Goal: Navigation & Orientation: Find specific page/section

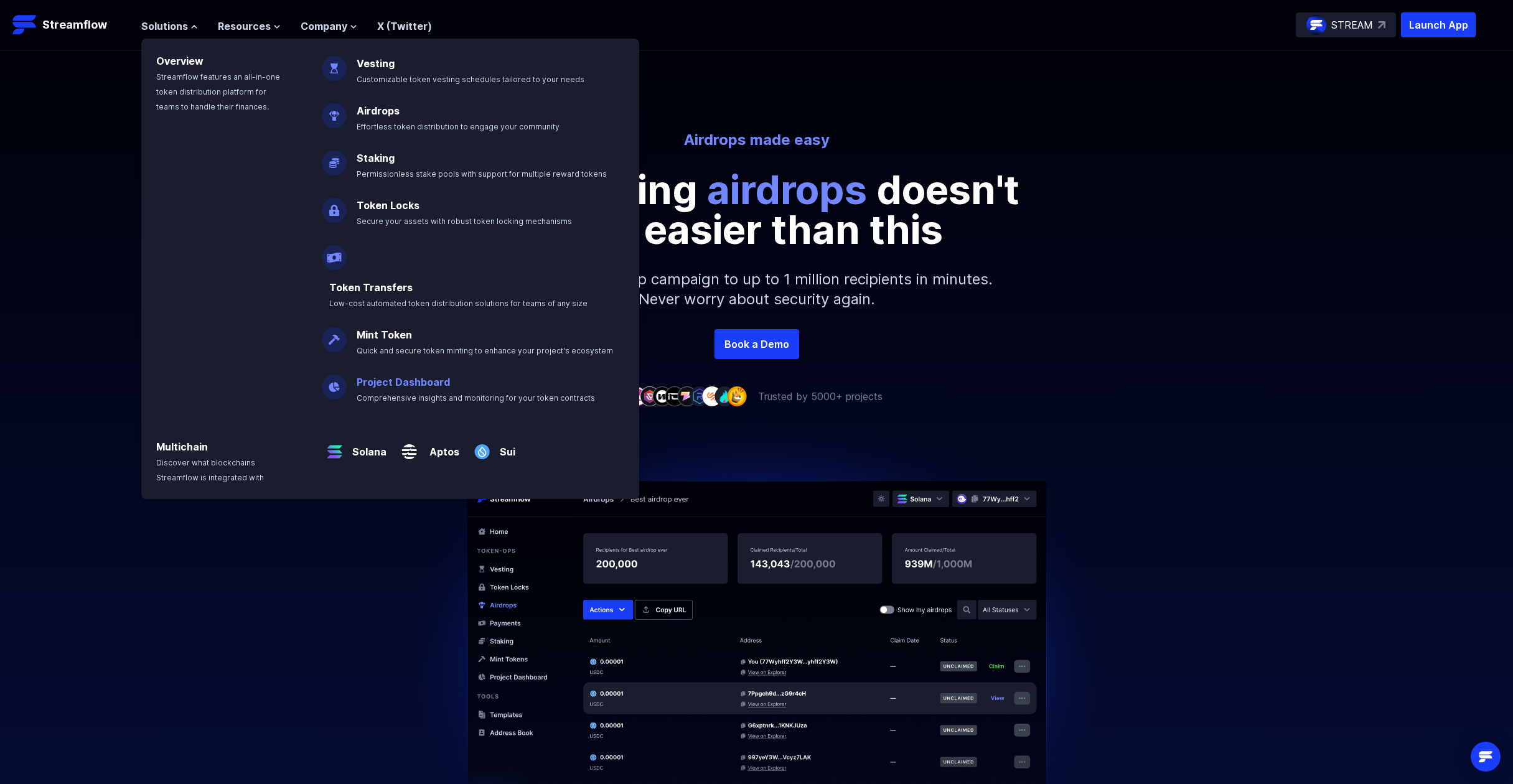
click at [385, 376] on link "Project Dashboard" at bounding box center [403, 382] width 94 height 13
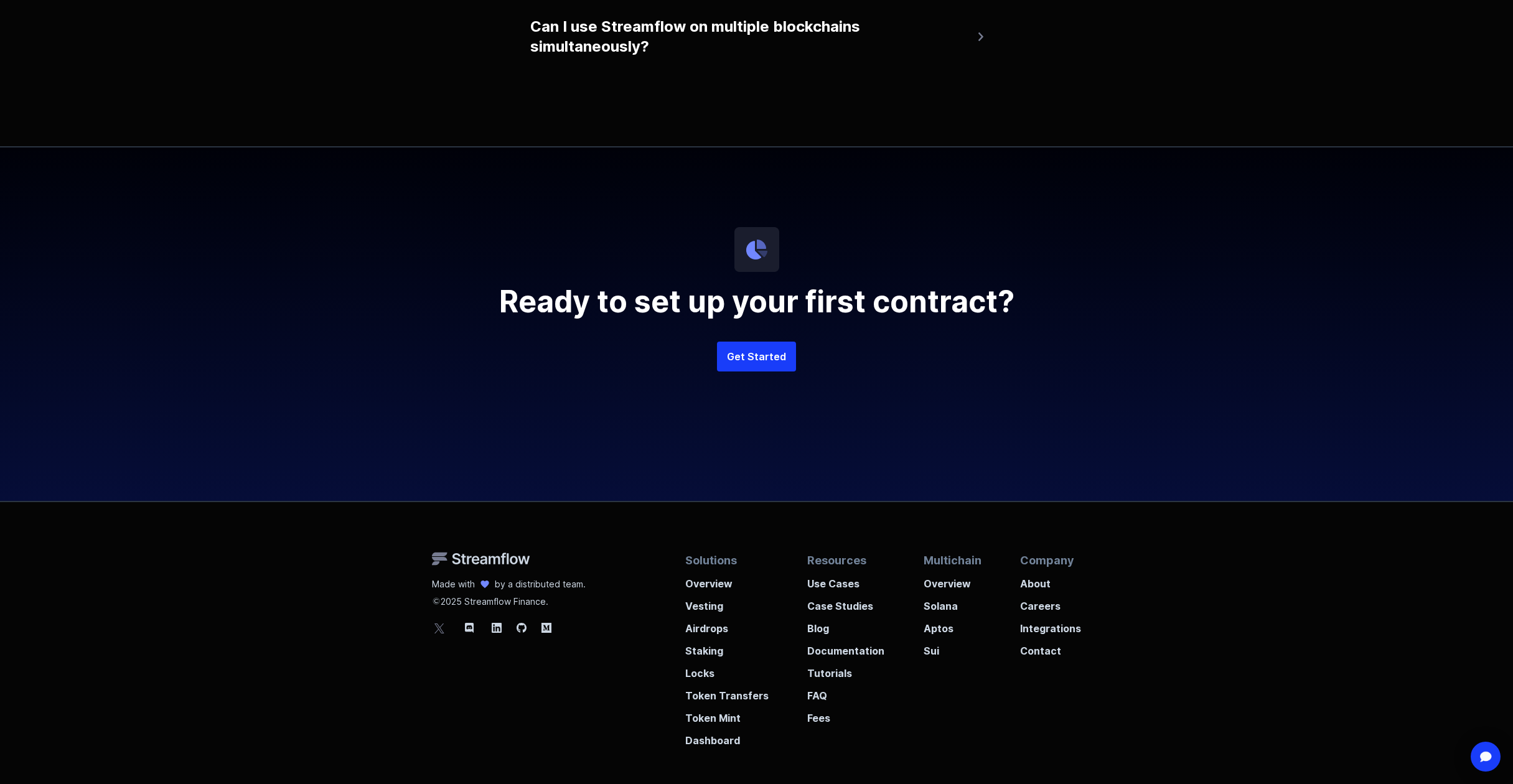
scroll to position [3083, 0]
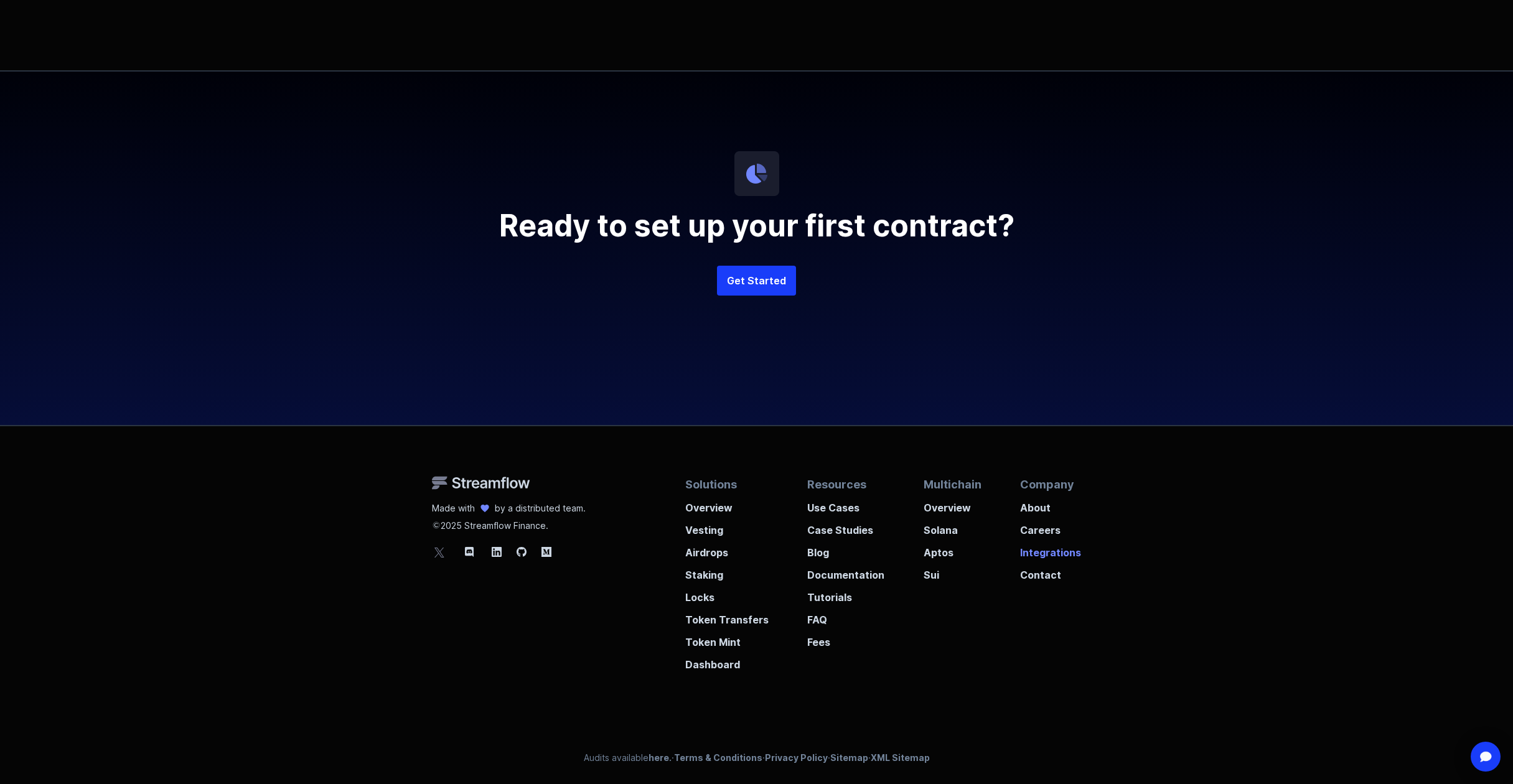
click at [1050, 546] on p "Integrations" at bounding box center [1050, 549] width 61 height 23
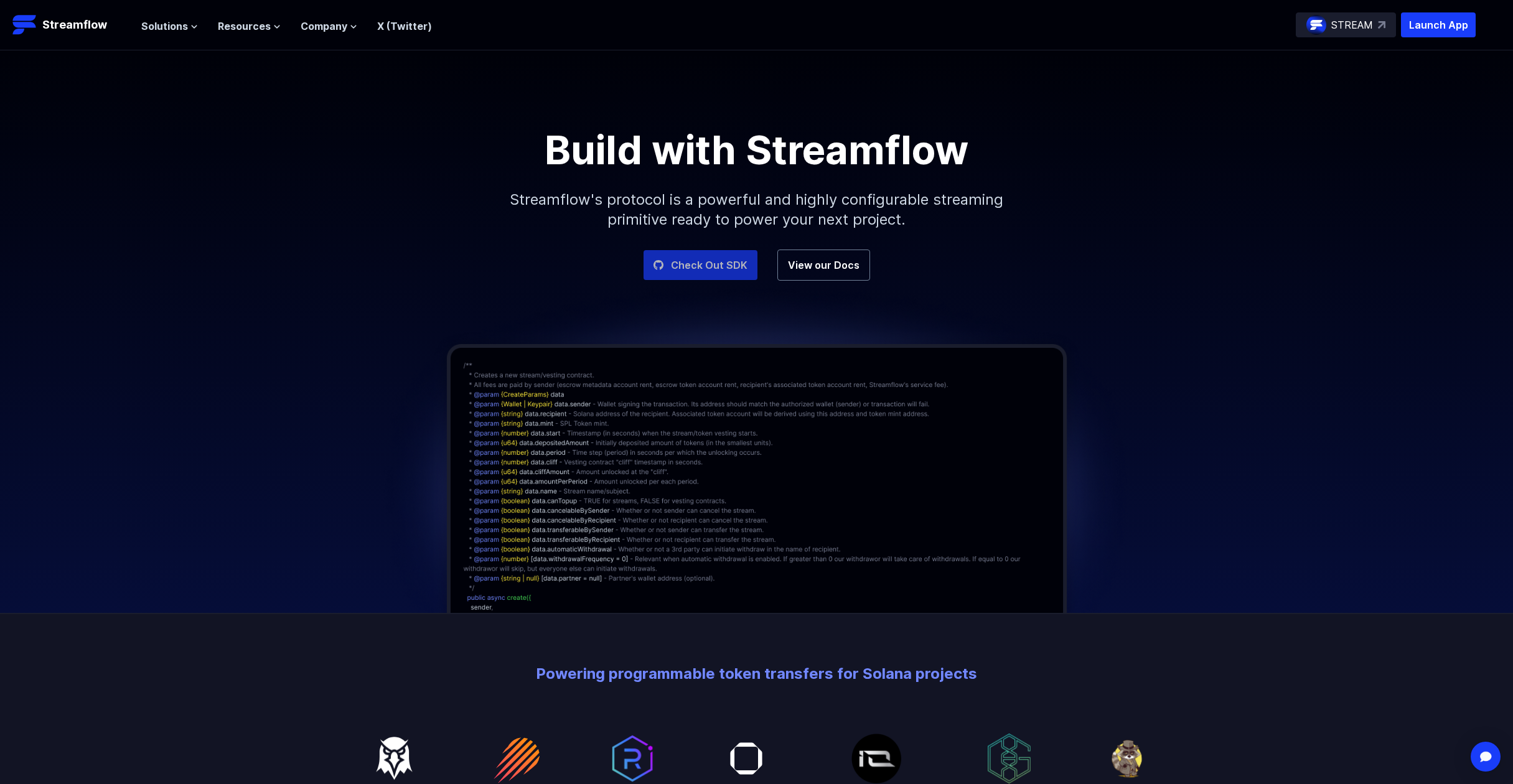
drag, startPoint x: 0, startPoint y: 0, endPoint x: 744, endPoint y: 269, distance: 791.1
click at [744, 269] on link "Check Out SDK" at bounding box center [700, 265] width 114 height 30
